Goal: Navigation & Orientation: Find specific page/section

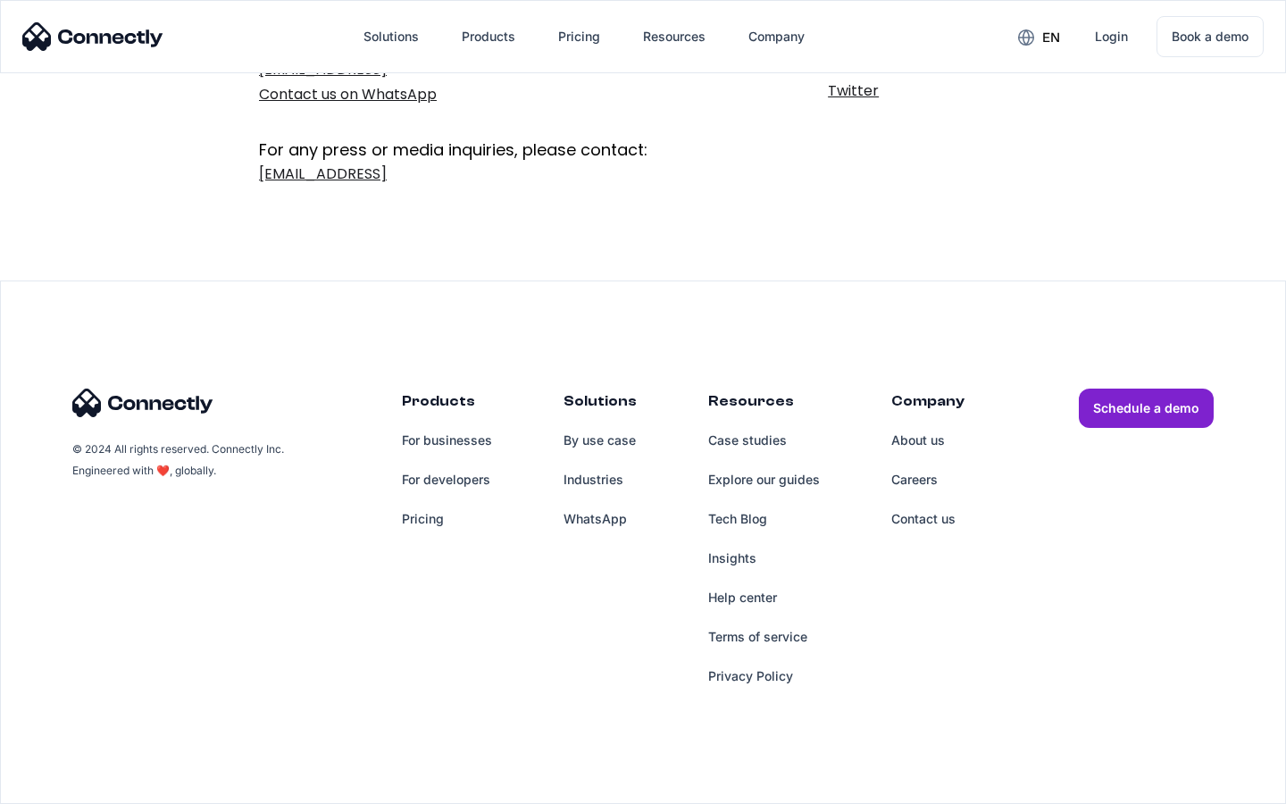
scroll to position [292, 0]
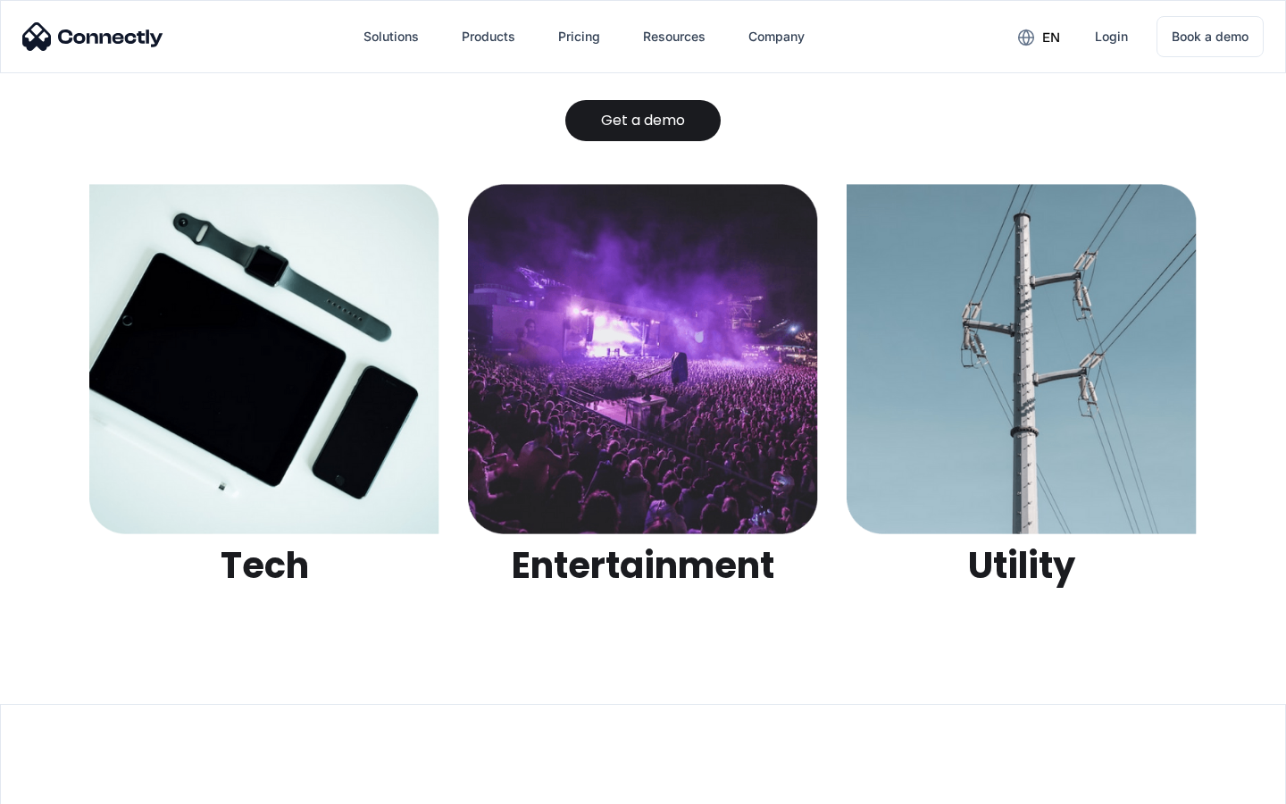
scroll to position [5635, 0]
